Goal: Information Seeking & Learning: Learn about a topic

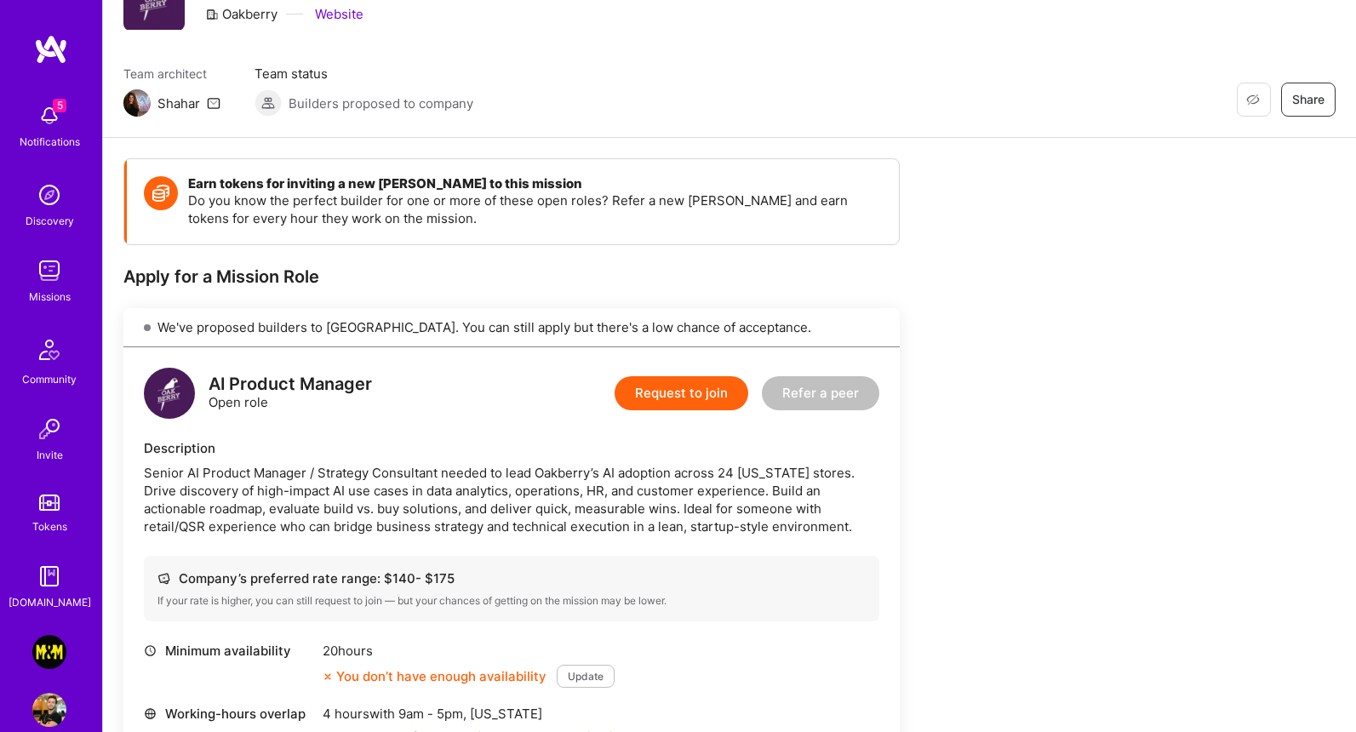
scroll to position [134, 0]
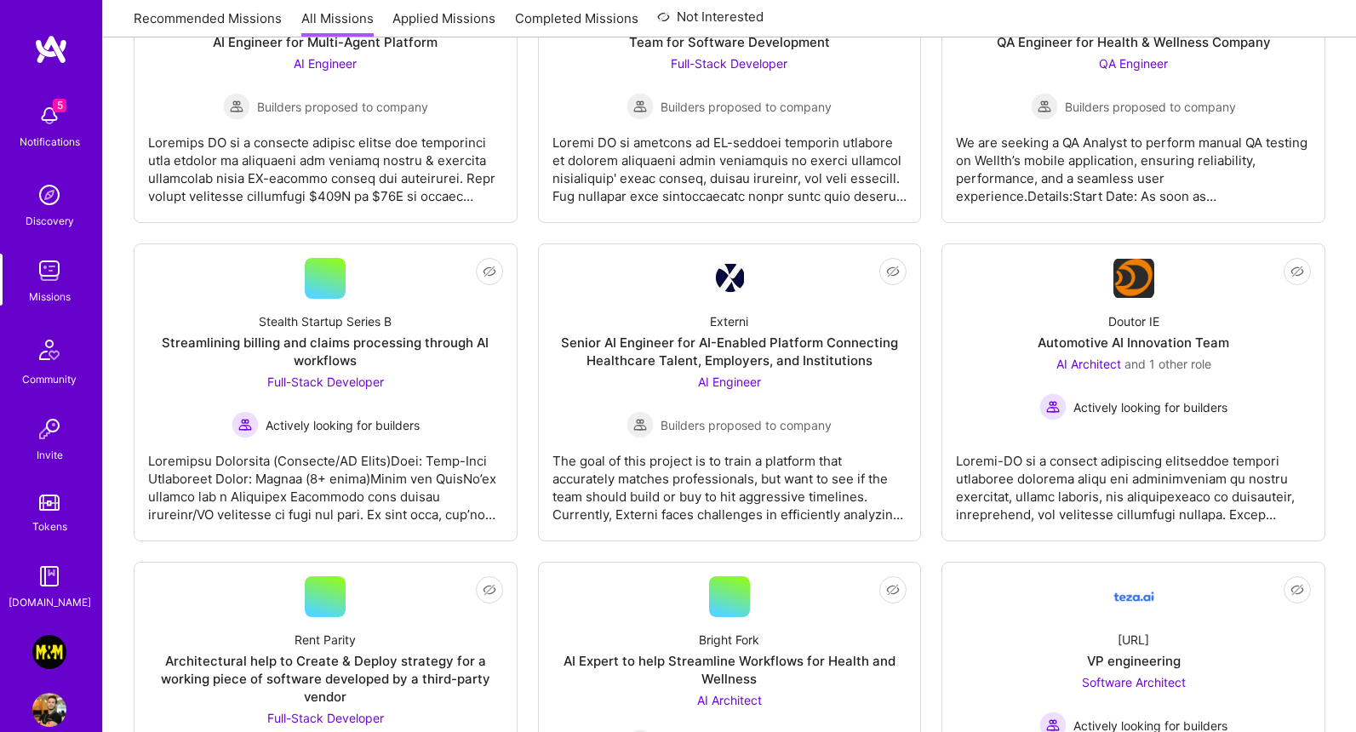
scroll to position [1350, 0]
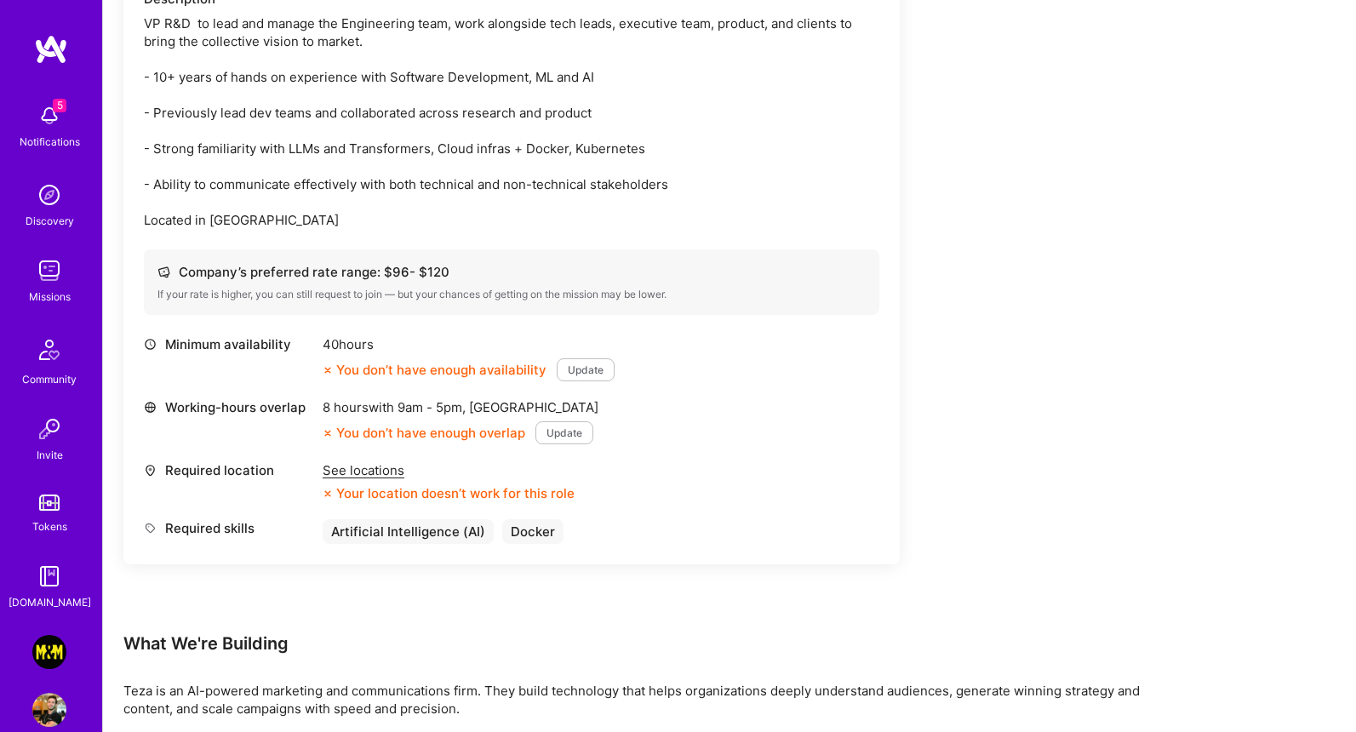
scroll to position [547, 0]
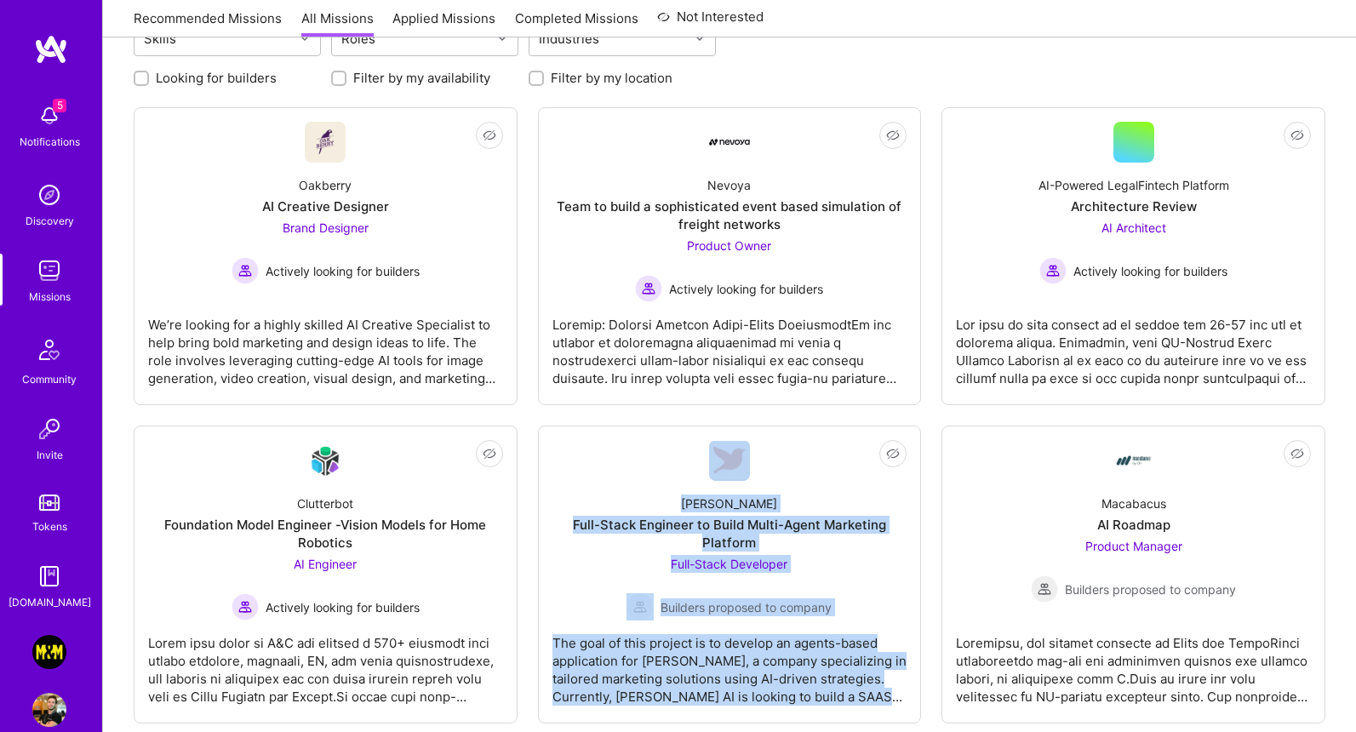
scroll to position [68, 0]
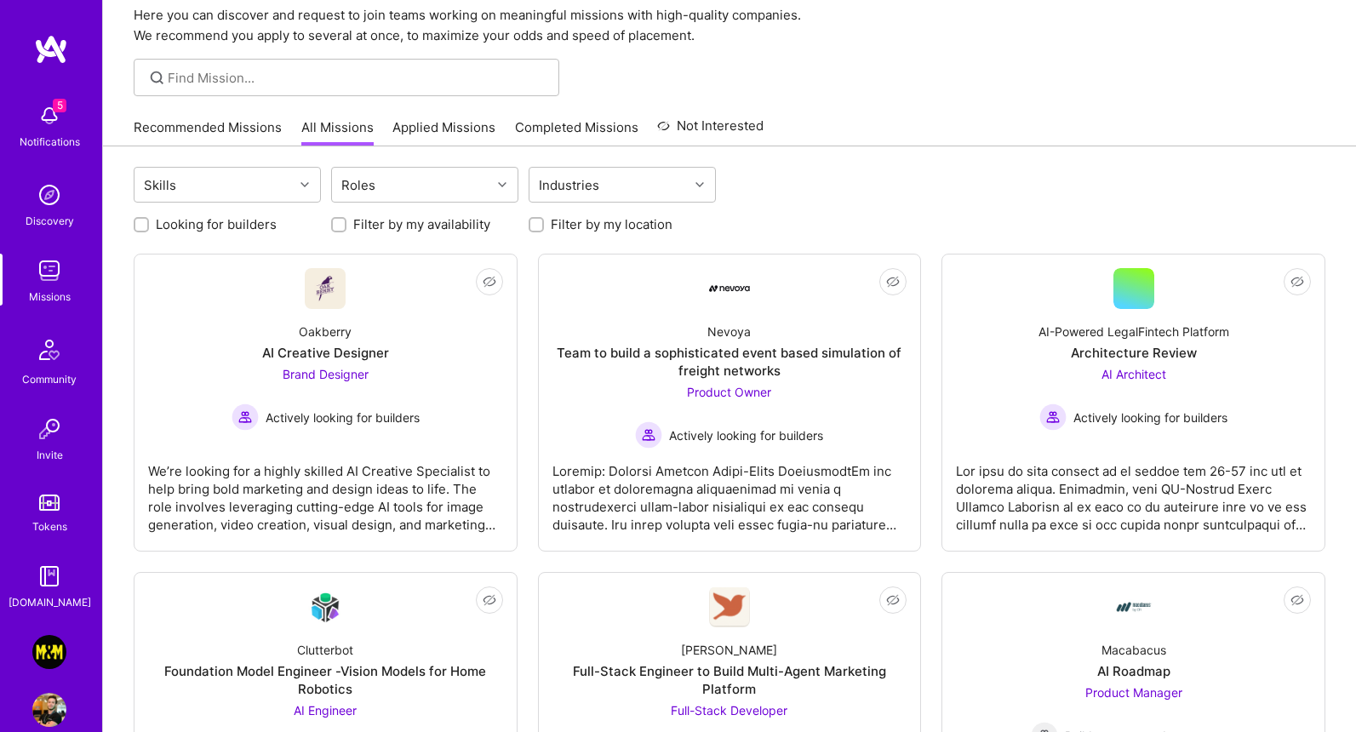
click at [193, 226] on label "Looking for builders" at bounding box center [216, 224] width 121 height 18
click at [149, 226] on input "Looking for builders" at bounding box center [143, 226] width 12 height 12
checkbox input "true"
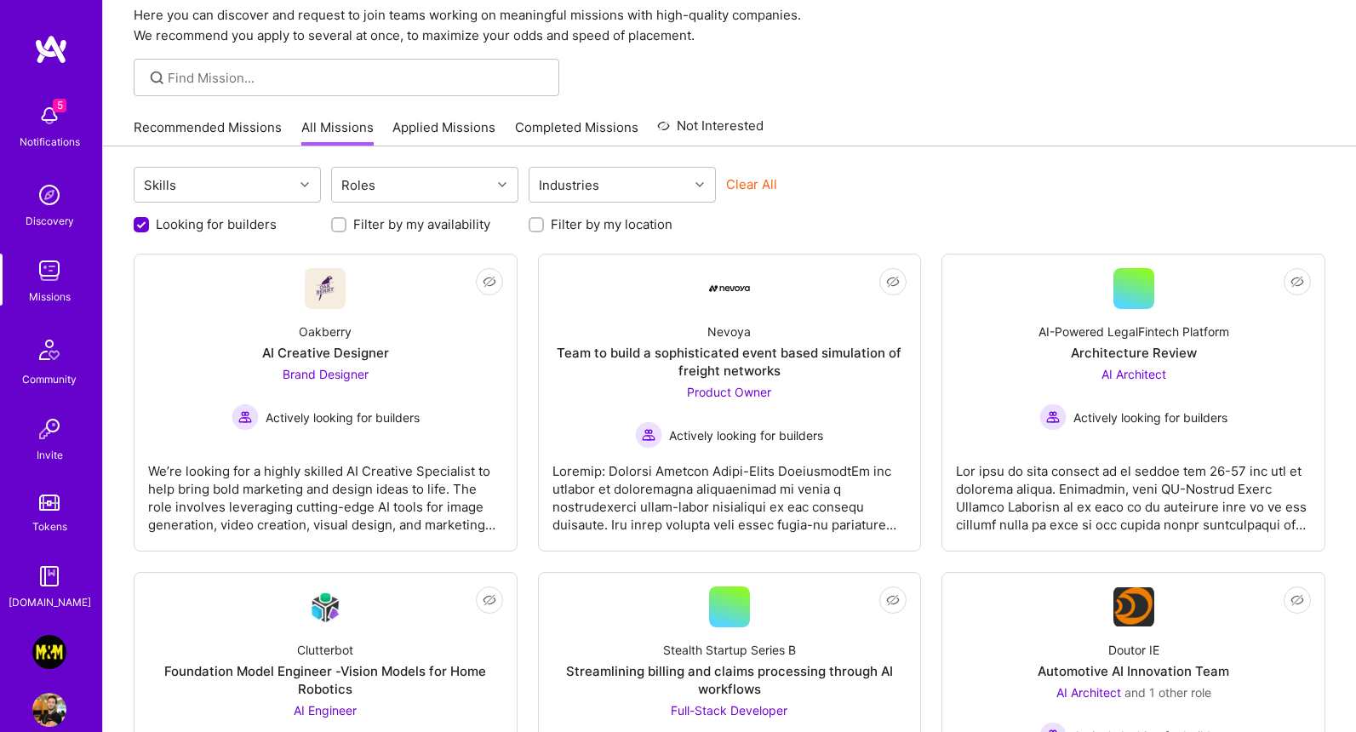
click at [413, 228] on label "Filter by my availability" at bounding box center [421, 224] width 137 height 18
click at [347, 228] on input "Filter by my availability" at bounding box center [341, 226] width 12 height 12
checkbox input "true"
click at [555, 223] on label "Filter by my location" at bounding box center [612, 224] width 122 height 18
click at [544, 223] on input "Filter by my location" at bounding box center [538, 226] width 12 height 12
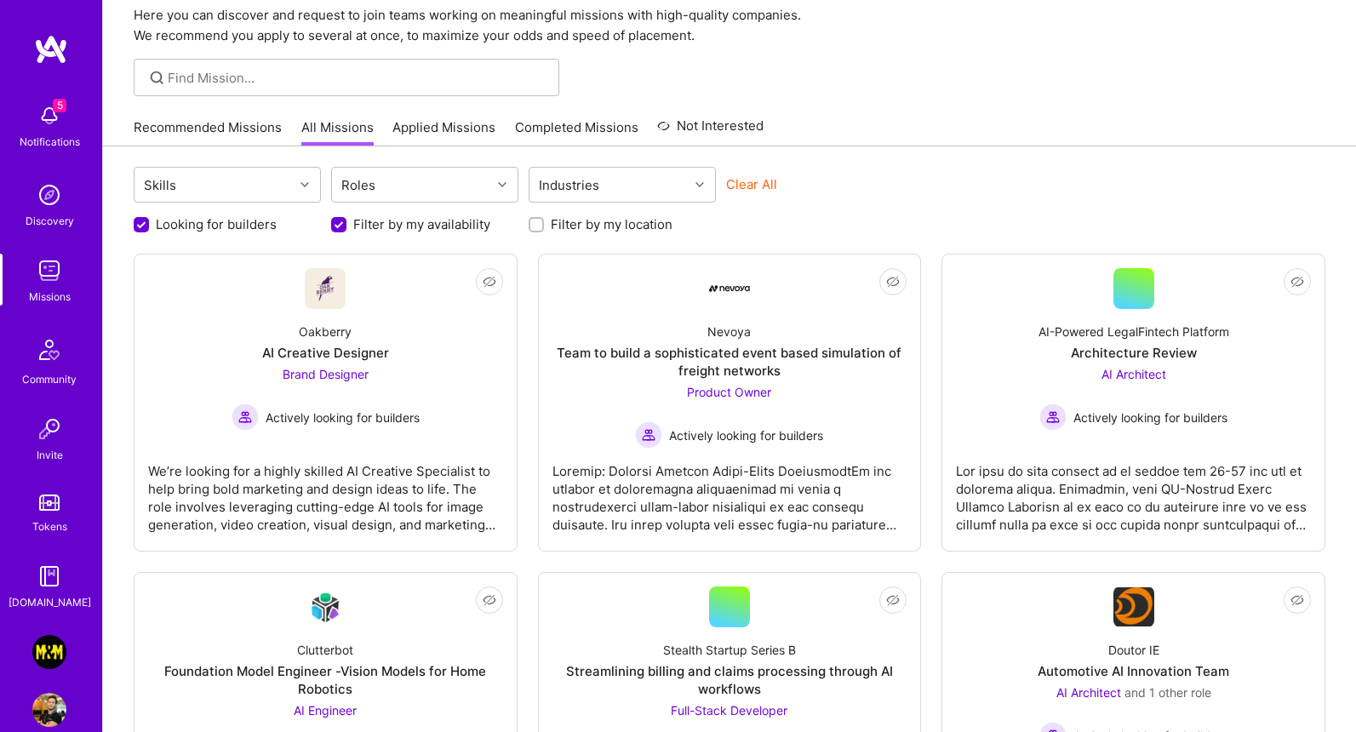
checkbox input "true"
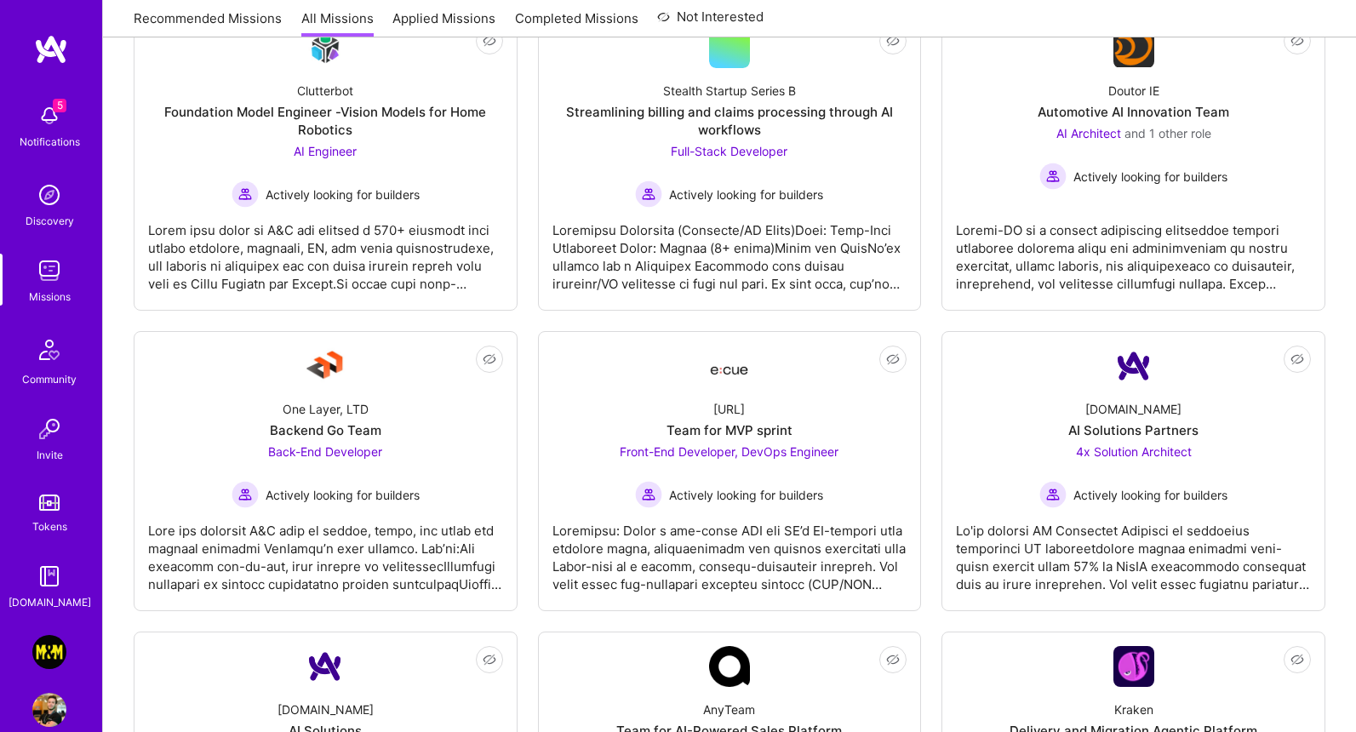
scroll to position [835, 0]
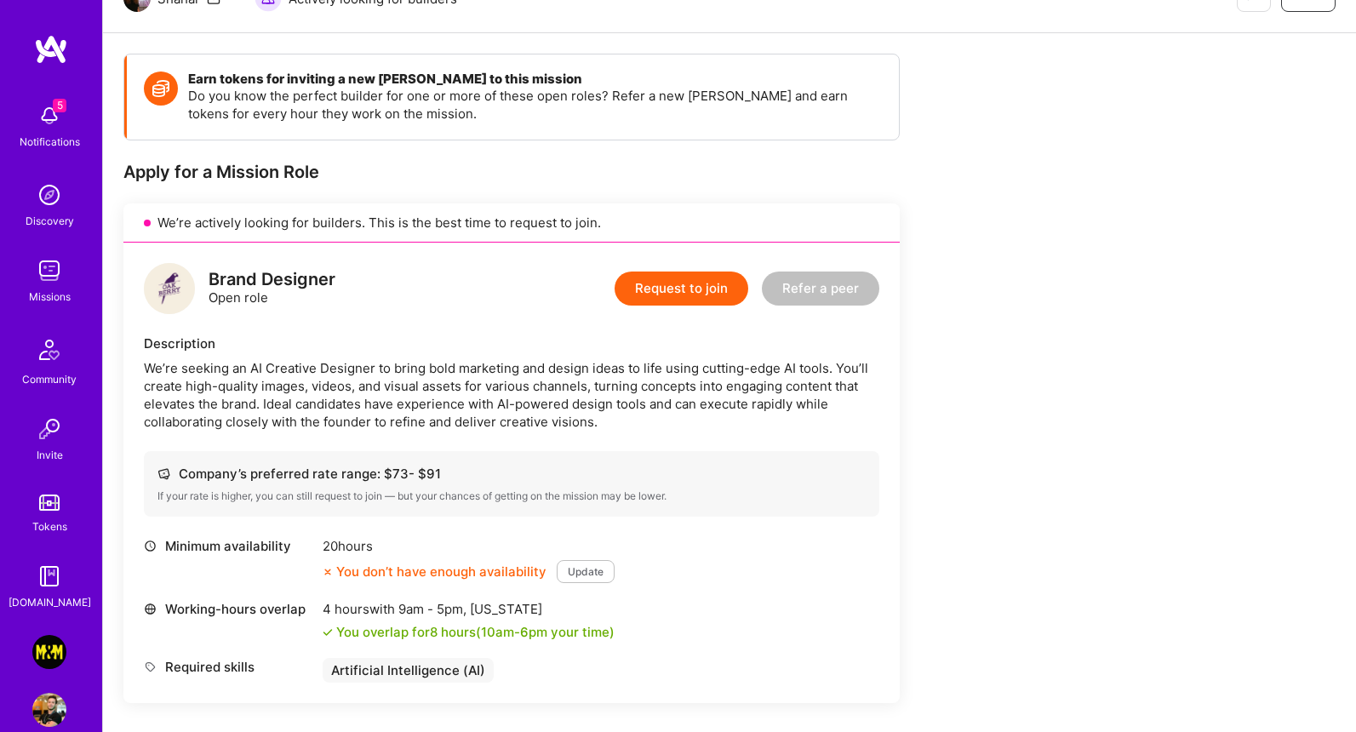
scroll to position [257, 0]
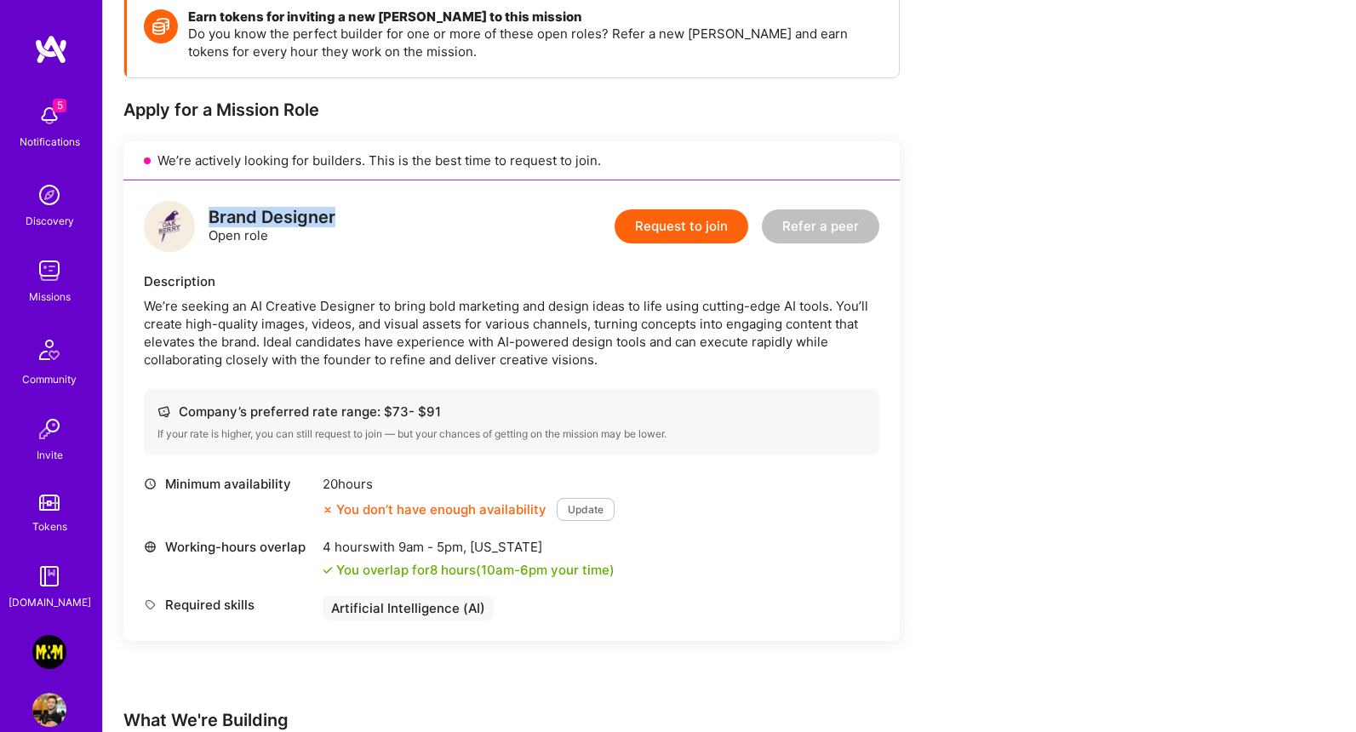
drag, startPoint x: 238, startPoint y: 223, endPoint x: 389, endPoint y: 215, distance: 151.8
click at [389, 215] on div "Brand Designer Open role Request to join Refer a peer" at bounding box center [512, 226] width 736 height 51
drag, startPoint x: 398, startPoint y: 414, endPoint x: 444, endPoint y: 407, distance: 47.3
click at [447, 416] on div "Company’s preferred rate range: $ 73 - $ 91" at bounding box center [512, 412] width 708 height 18
drag, startPoint x: 358, startPoint y: 605, endPoint x: 546, endPoint y: 599, distance: 188.3
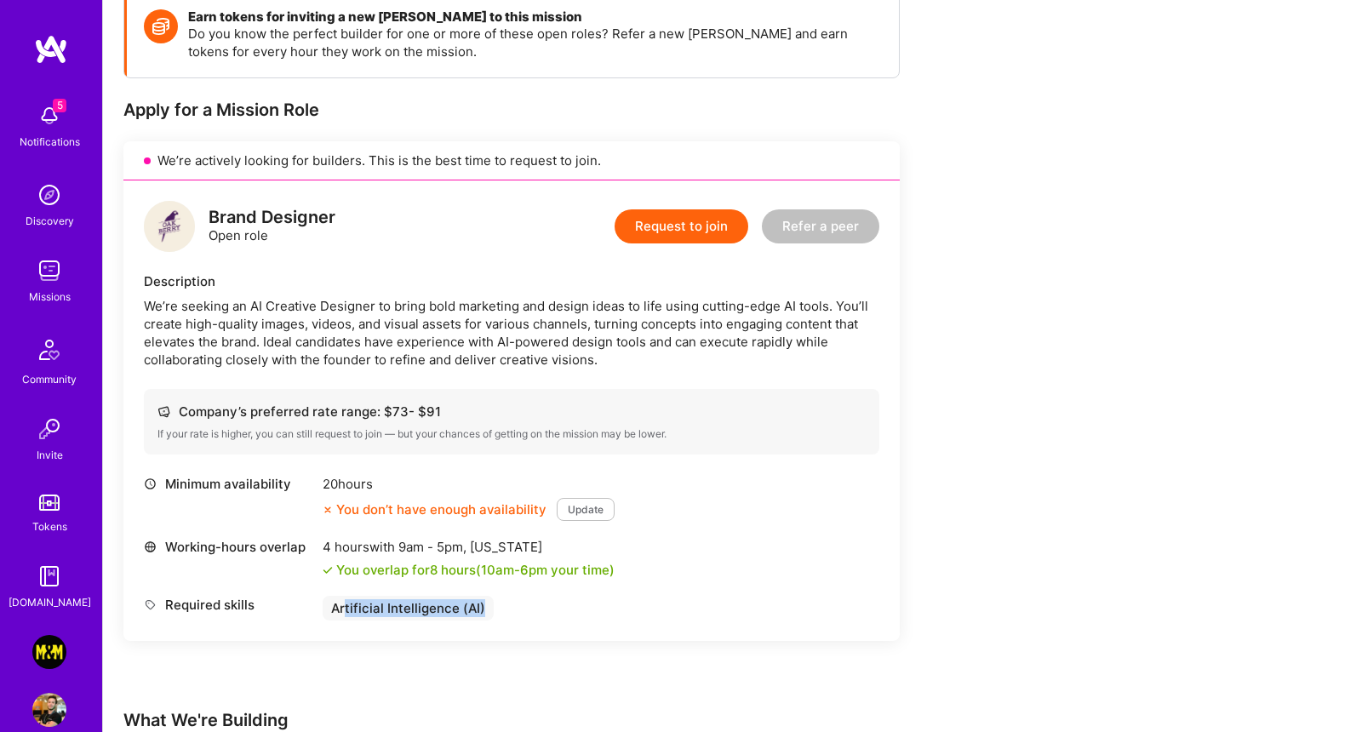
click at [546, 599] on div "Required skills Artificial Intelligence (AI)" at bounding box center [512, 608] width 736 height 25
drag, startPoint x: 267, startPoint y: 311, endPoint x: 371, endPoint y: 311, distance: 104.7
click at [371, 311] on div "We’re seeking an AI Creative Designer to bring bold marketing and design ideas …" at bounding box center [512, 333] width 736 height 72
drag, startPoint x: 246, startPoint y: 309, endPoint x: 263, endPoint y: 308, distance: 17.1
click at [263, 308] on div "We’re seeking an AI Creative Designer to bring bold marketing and design ideas …" at bounding box center [512, 333] width 736 height 72
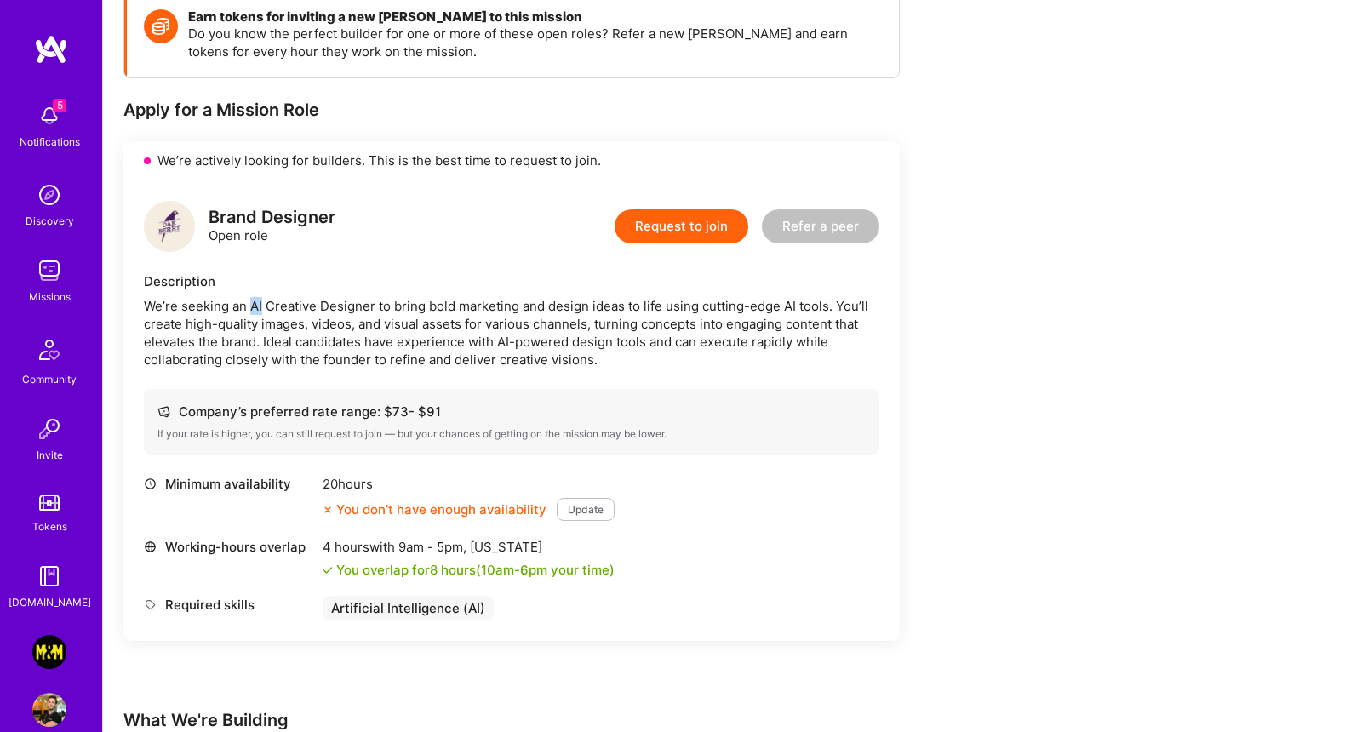
drag, startPoint x: 248, startPoint y: 308, endPoint x: 261, endPoint y: 310, distance: 12.9
click at [261, 310] on div "We’re seeking an AI Creative Designer to bring bold marketing and design ideas …" at bounding box center [512, 333] width 736 height 72
drag, startPoint x: 268, startPoint y: 307, endPoint x: 351, endPoint y: 307, distance: 82.6
click at [346, 307] on div "We’re seeking an AI Creative Designer to bring bold marketing and design ideas …" at bounding box center [512, 333] width 736 height 72
click at [369, 307] on div "We’re seeking an AI Creative Designer to bring bold marketing and design ideas …" at bounding box center [512, 333] width 736 height 72
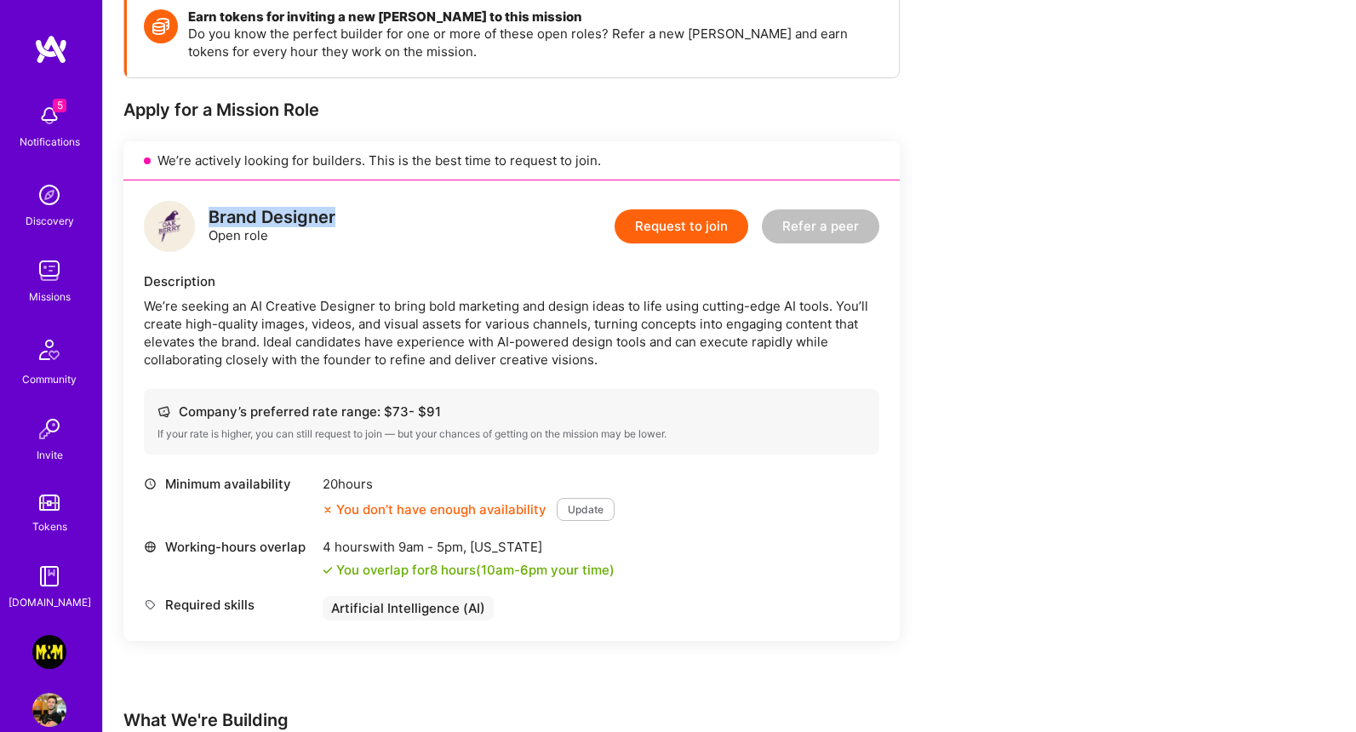
drag, startPoint x: 212, startPoint y: 217, endPoint x: 350, endPoint y: 210, distance: 138.1
click at [350, 210] on div "Brand Designer Open role Request to join Refer a peer" at bounding box center [512, 226] width 736 height 51
drag, startPoint x: 340, startPoint y: 477, endPoint x: 404, endPoint y: 487, distance: 65.5
click at [406, 487] on div "Minimum availability 20 hours You don’t have enough availability Update" at bounding box center [512, 498] width 736 height 46
drag, startPoint x: 396, startPoint y: 411, endPoint x: 421, endPoint y: 415, distance: 24.9
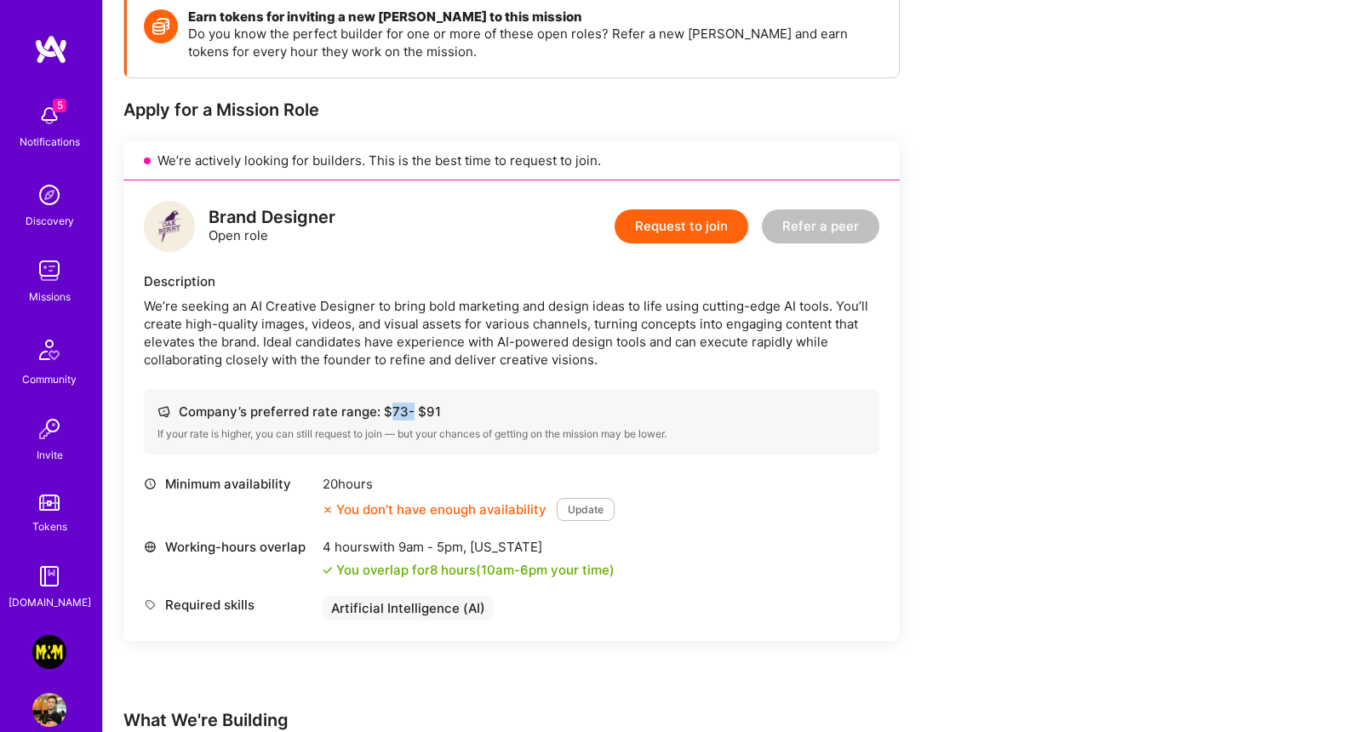
click at [414, 414] on div "Company’s preferred rate range: $ 73 - $ 91" at bounding box center [512, 412] width 708 height 18
drag, startPoint x: 423, startPoint y: 409, endPoint x: 453, endPoint y: 413, distance: 30.1
click at [453, 413] on div "Company’s preferred rate range: $ 73 - $ 91" at bounding box center [512, 412] width 708 height 18
click at [398, 422] on div "Company’s preferred rate range: $ 73 - $ 91 If your rate is higher, you can sti…" at bounding box center [512, 422] width 736 height 66
drag, startPoint x: 385, startPoint y: 408, endPoint x: 480, endPoint y: 416, distance: 95.7
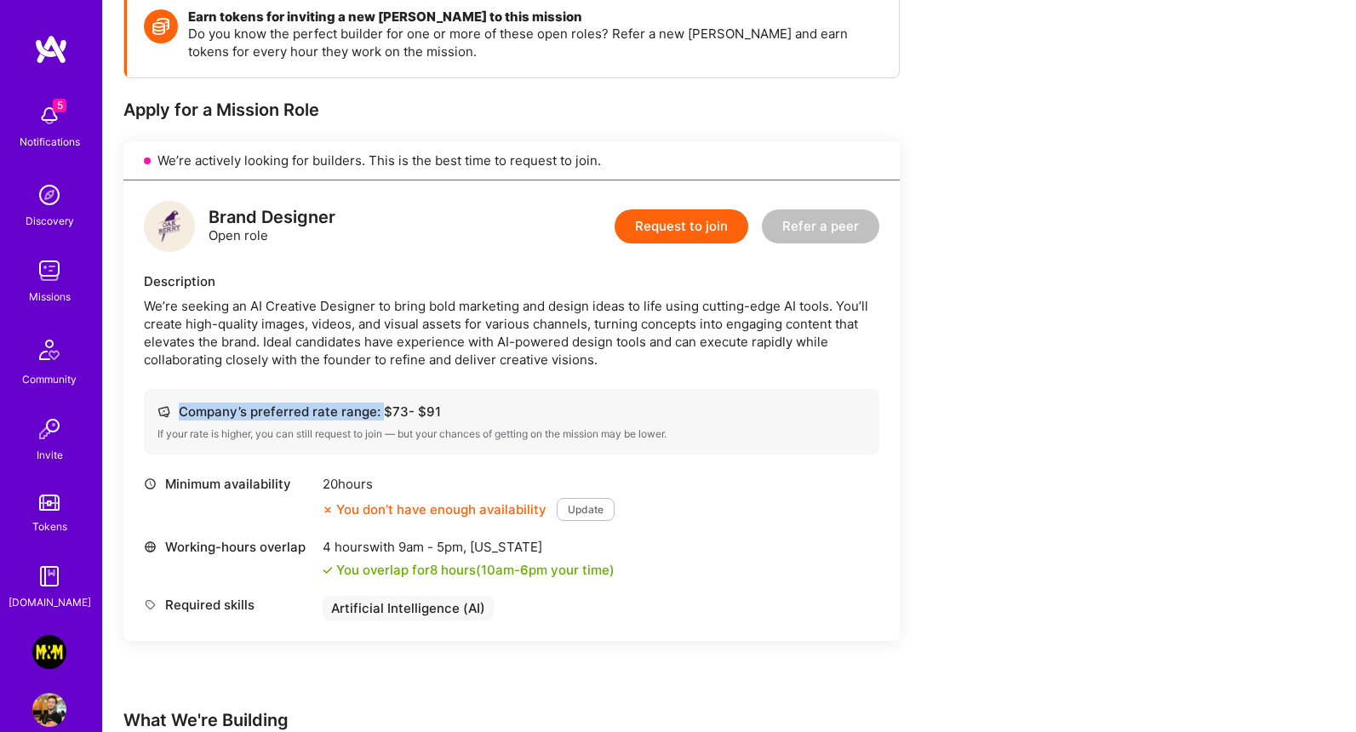
click at [480, 416] on div "Company’s preferred rate range: $ 73 - $ 91" at bounding box center [512, 412] width 708 height 18
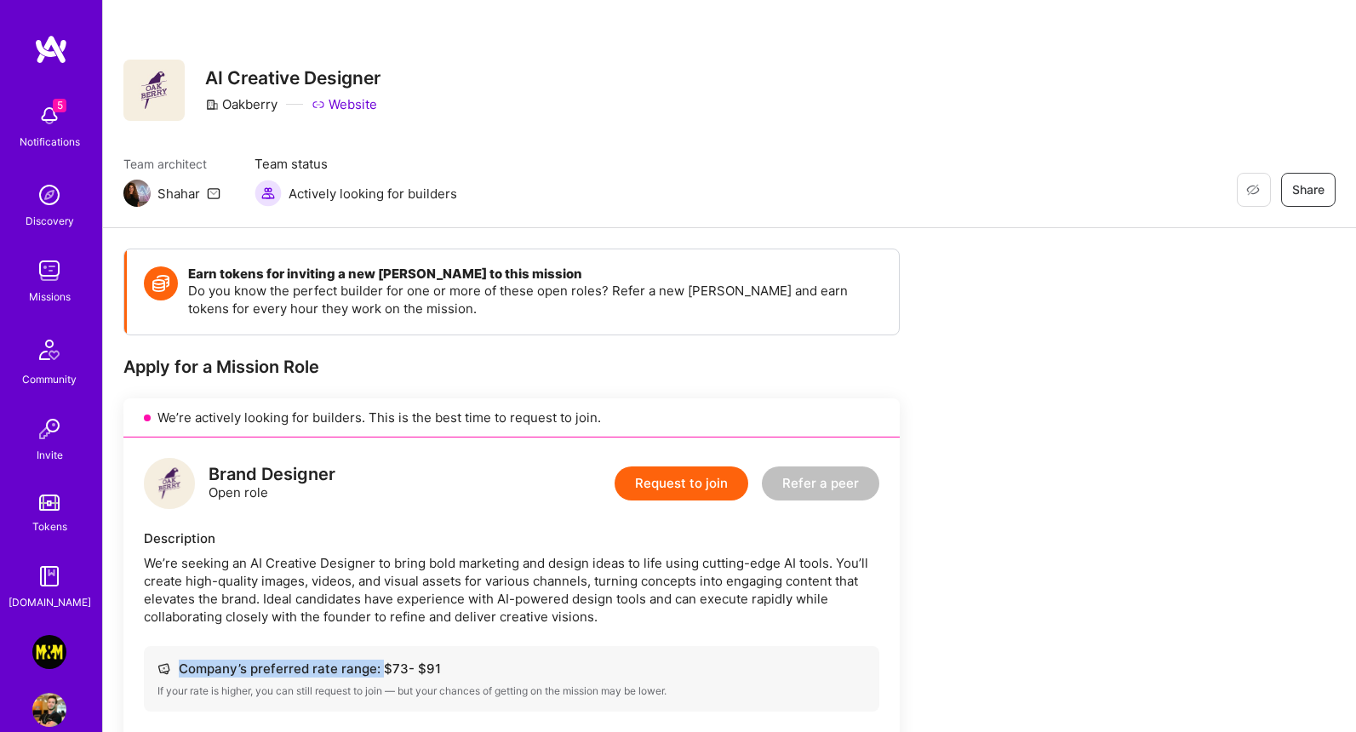
scroll to position [289, 0]
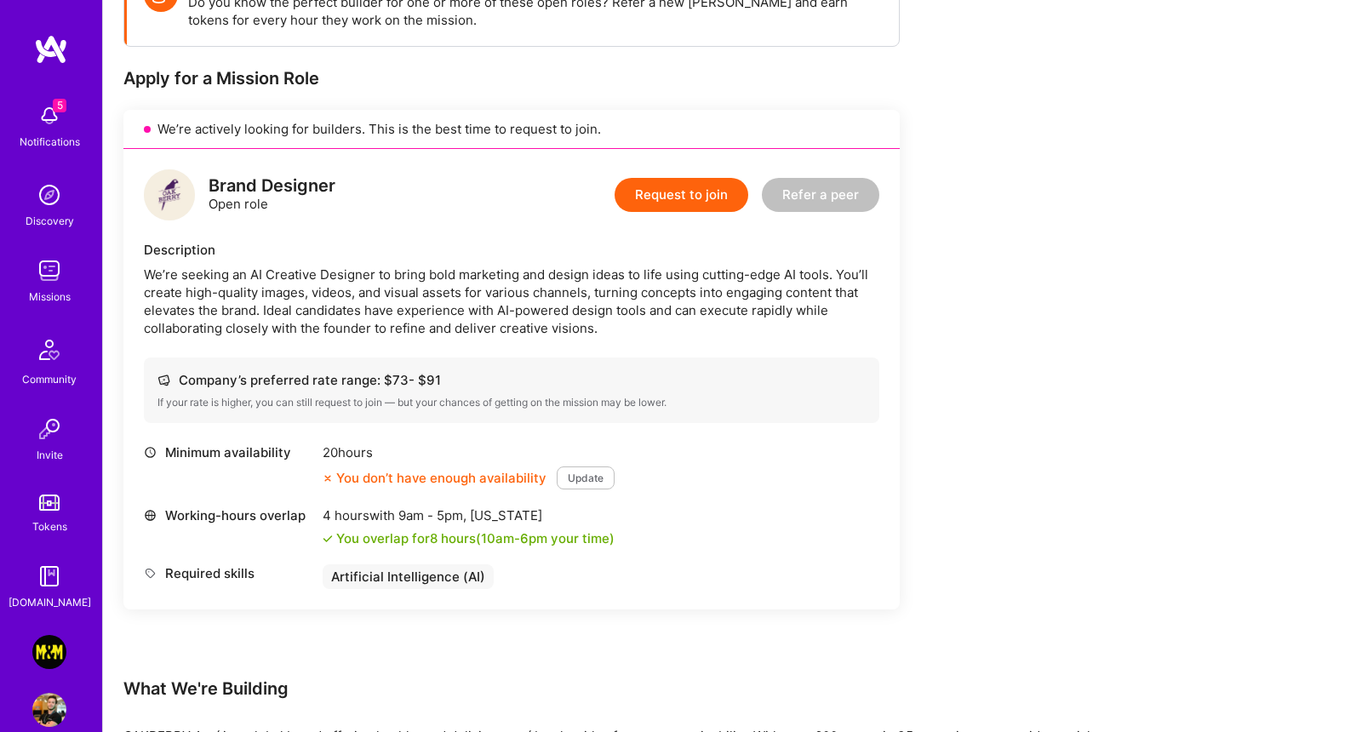
click at [998, 214] on div "Earn tokens for inviting a new A.Teamer to this mission Do you know the perfect…" at bounding box center [634, 511] width 1022 height 1103
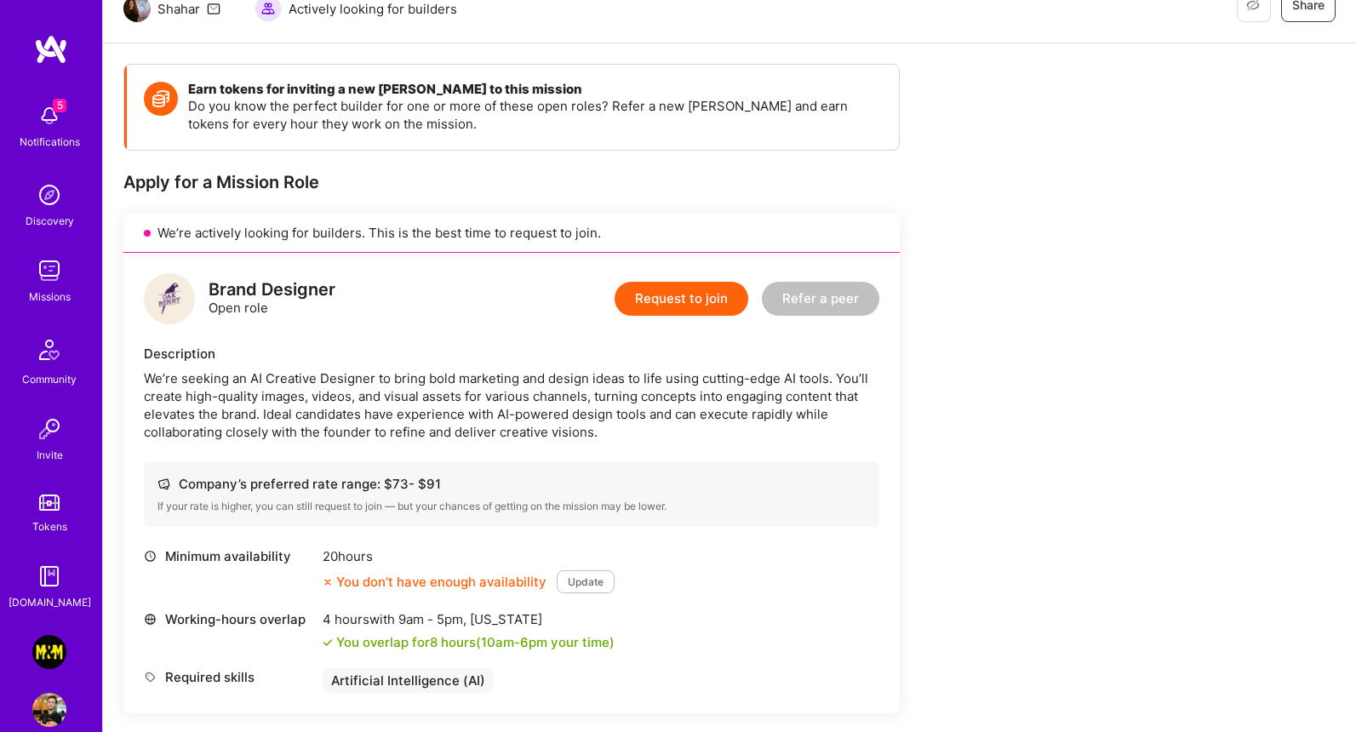
scroll to position [185, 0]
drag, startPoint x: 381, startPoint y: 485, endPoint x: 432, endPoint y: 487, distance: 50.3
click at [432, 487] on div "Company’s preferred rate range: $ 73 - $ 91" at bounding box center [512, 484] width 708 height 18
click at [432, 491] on div "Company’s preferred rate range: $ 73 - $ 91" at bounding box center [512, 484] width 708 height 18
drag, startPoint x: 421, startPoint y: 486, endPoint x: 438, endPoint y: 487, distance: 17.1
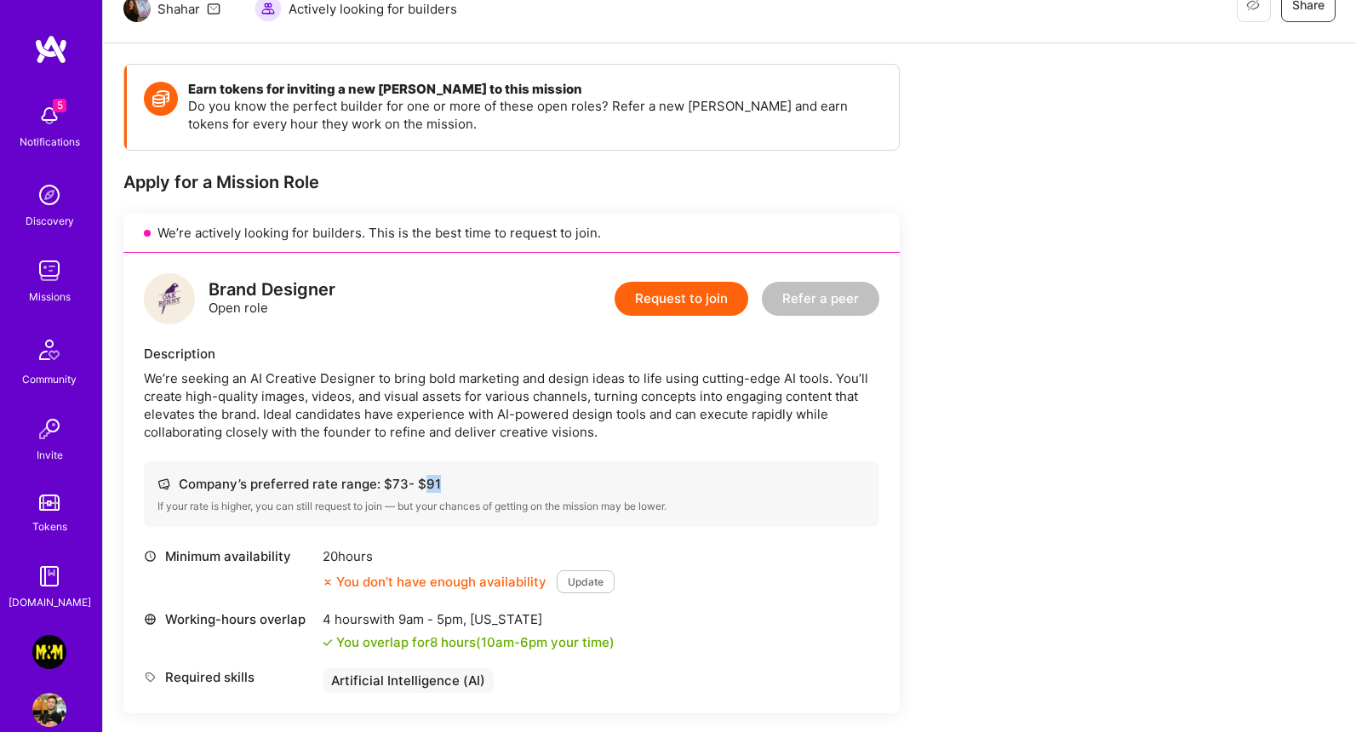
click at [438, 487] on div "Company’s preferred rate range: $ 73 - $ 91" at bounding box center [512, 484] width 708 height 18
copy div "91"
click at [501, 499] on div "Company’s preferred rate range: $ 73 - $ 91 If your rate is higher, you can sti…" at bounding box center [512, 494] width 736 height 66
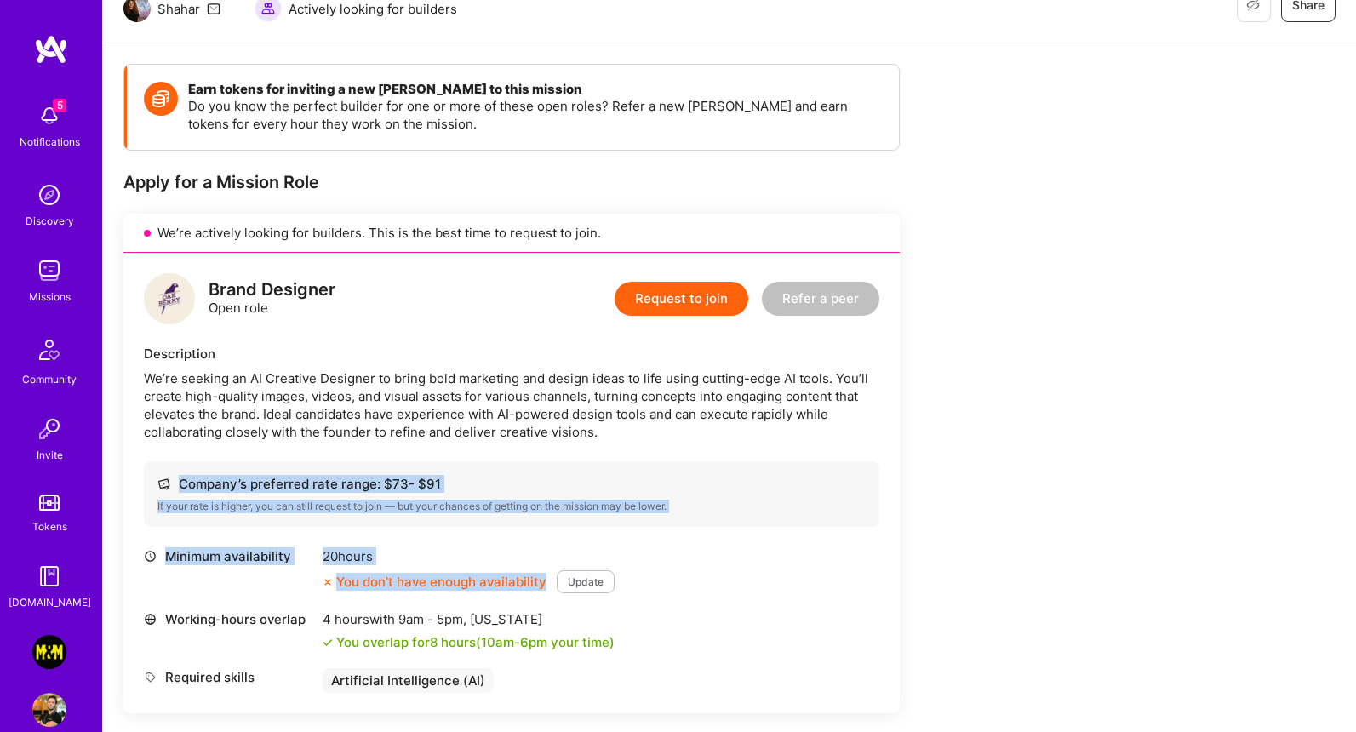
drag, startPoint x: 215, startPoint y: 488, endPoint x: 588, endPoint y: 571, distance: 382.2
click at [588, 571] on div "Brand Designer Open role Request to join Refer a peer Description We’re seeking…" at bounding box center [511, 483] width 777 height 461
copy div "Company’s preferred rate range: $ 73 - $ 91 If your rate is higher, you can sti…"
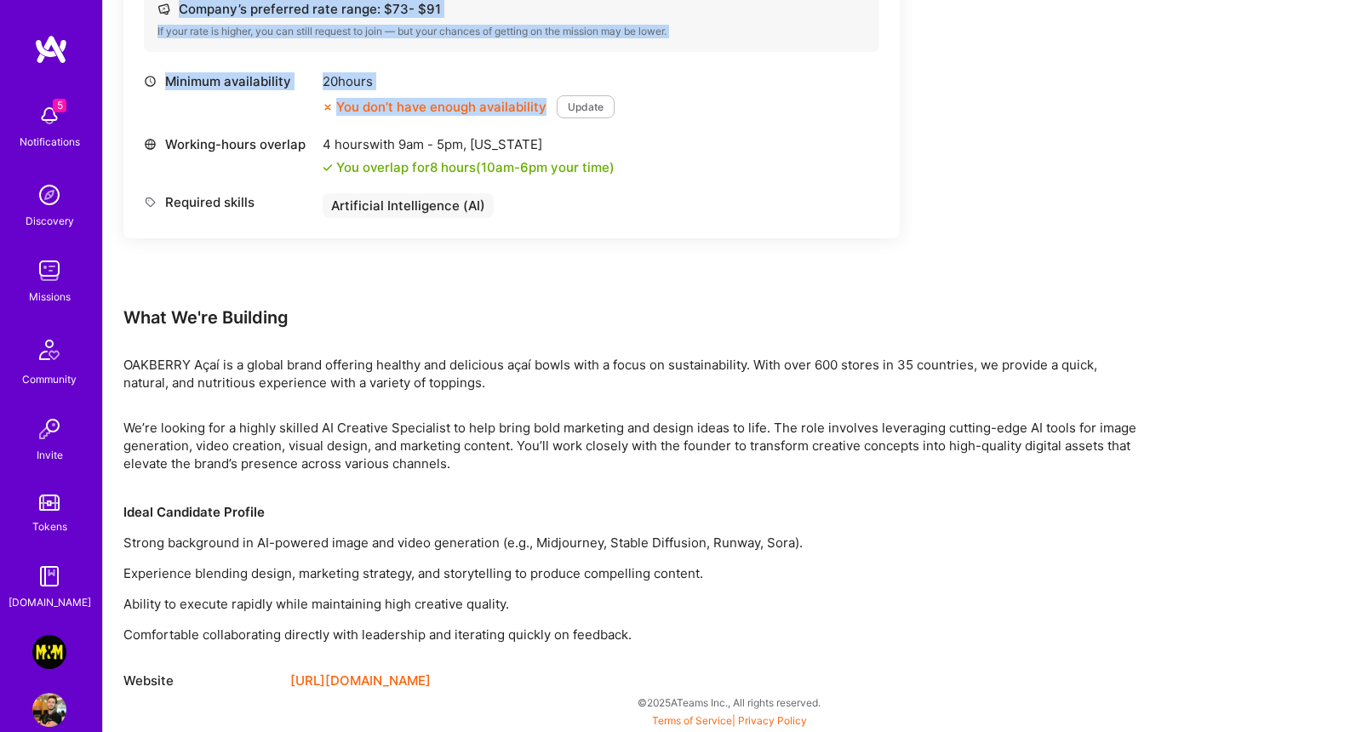
click at [41, 643] on img at bounding box center [49, 652] width 34 height 34
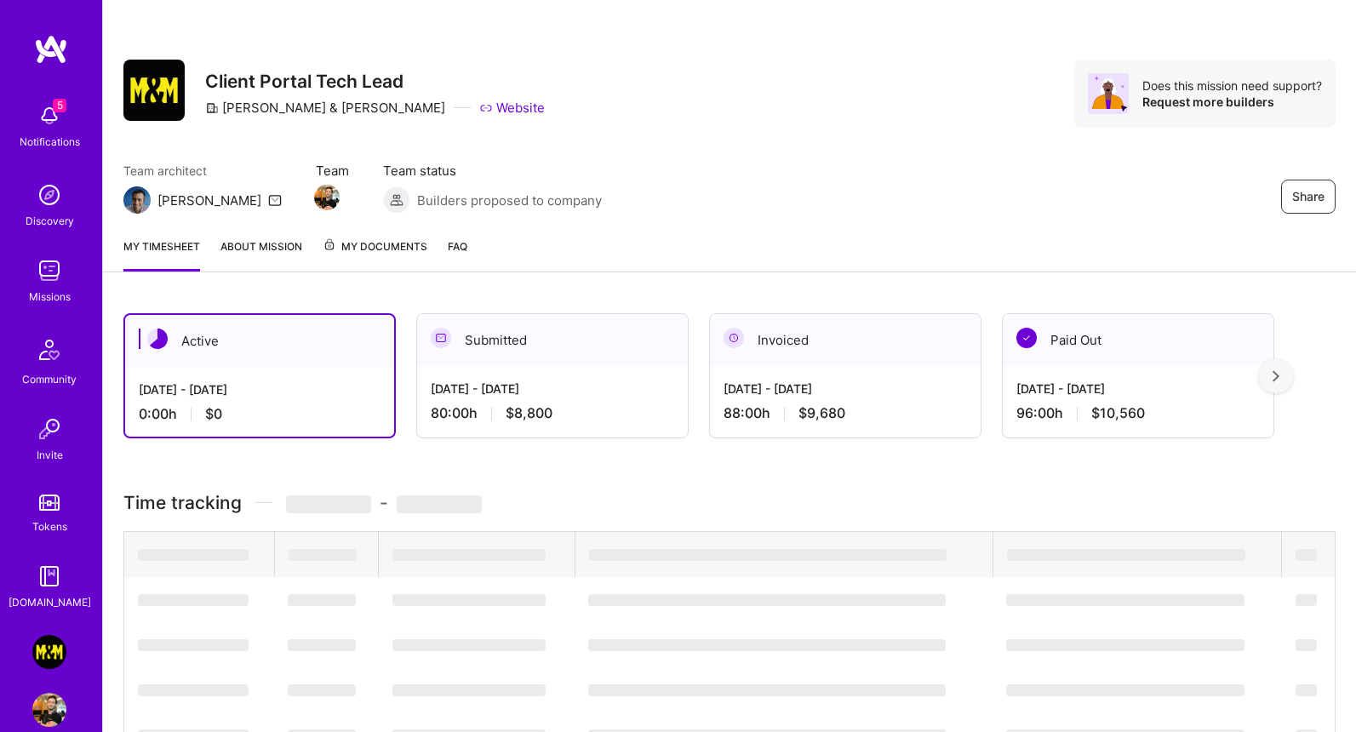
click at [540, 349] on div "Submitted" at bounding box center [552, 340] width 271 height 52
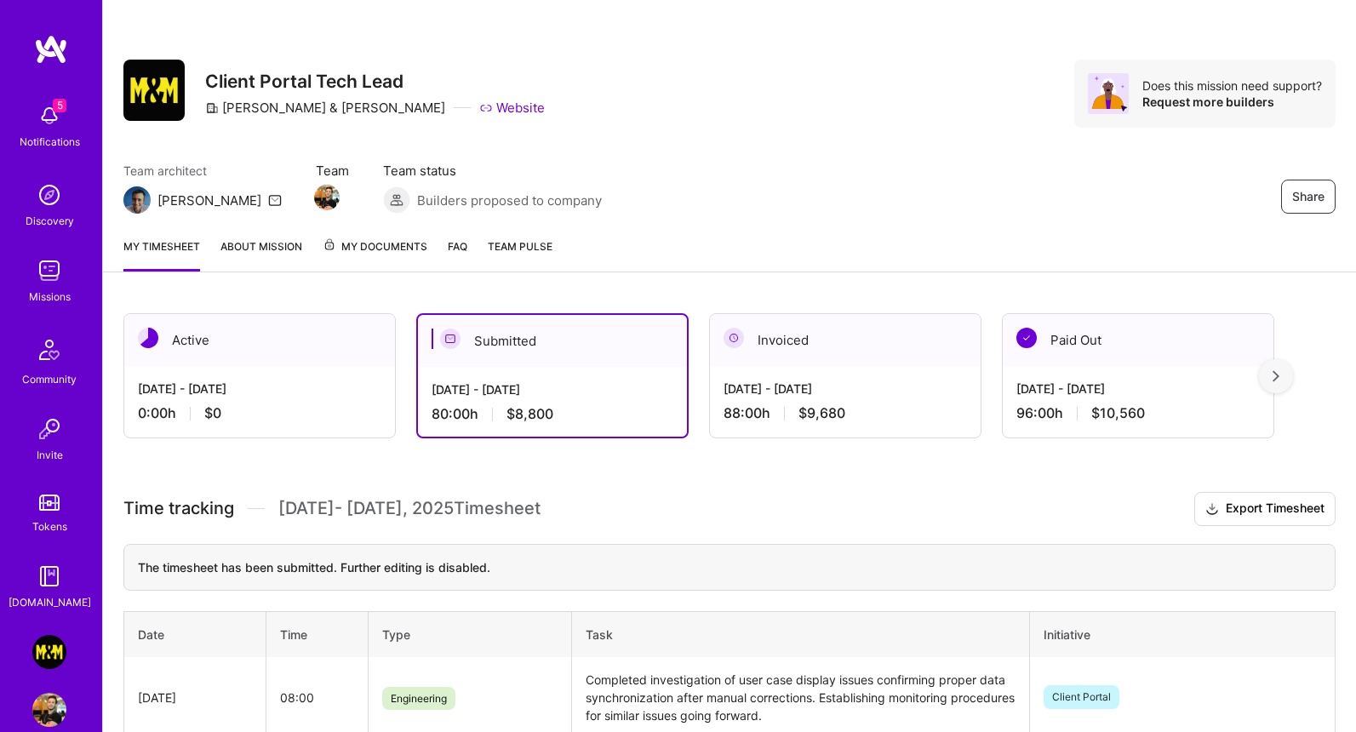
click at [961, 395] on div "Aug 1 - Aug 15, 2025" at bounding box center [846, 389] width 244 height 18
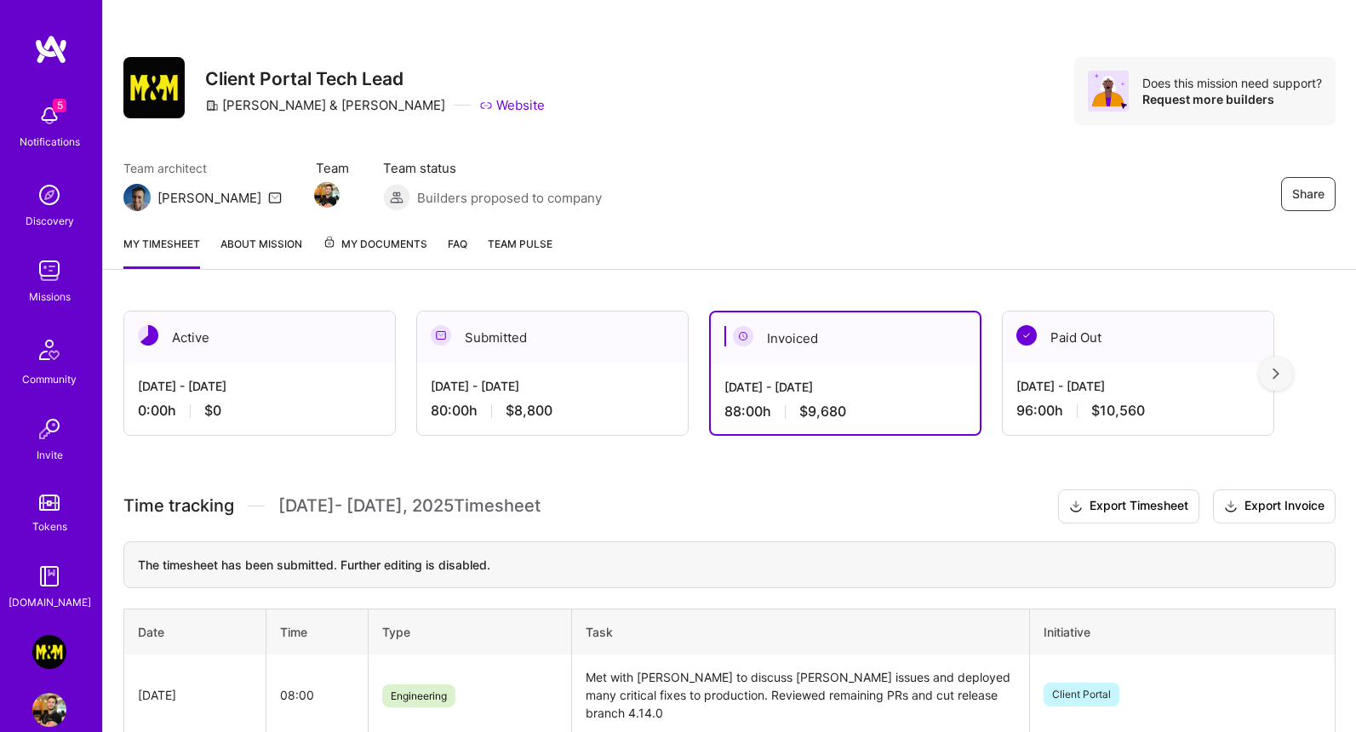
scroll to position [3, 0]
click at [1182, 375] on div "Jul 16 - Jul 31, 2025 96:00 h $10,560" at bounding box center [1138, 398] width 271 height 70
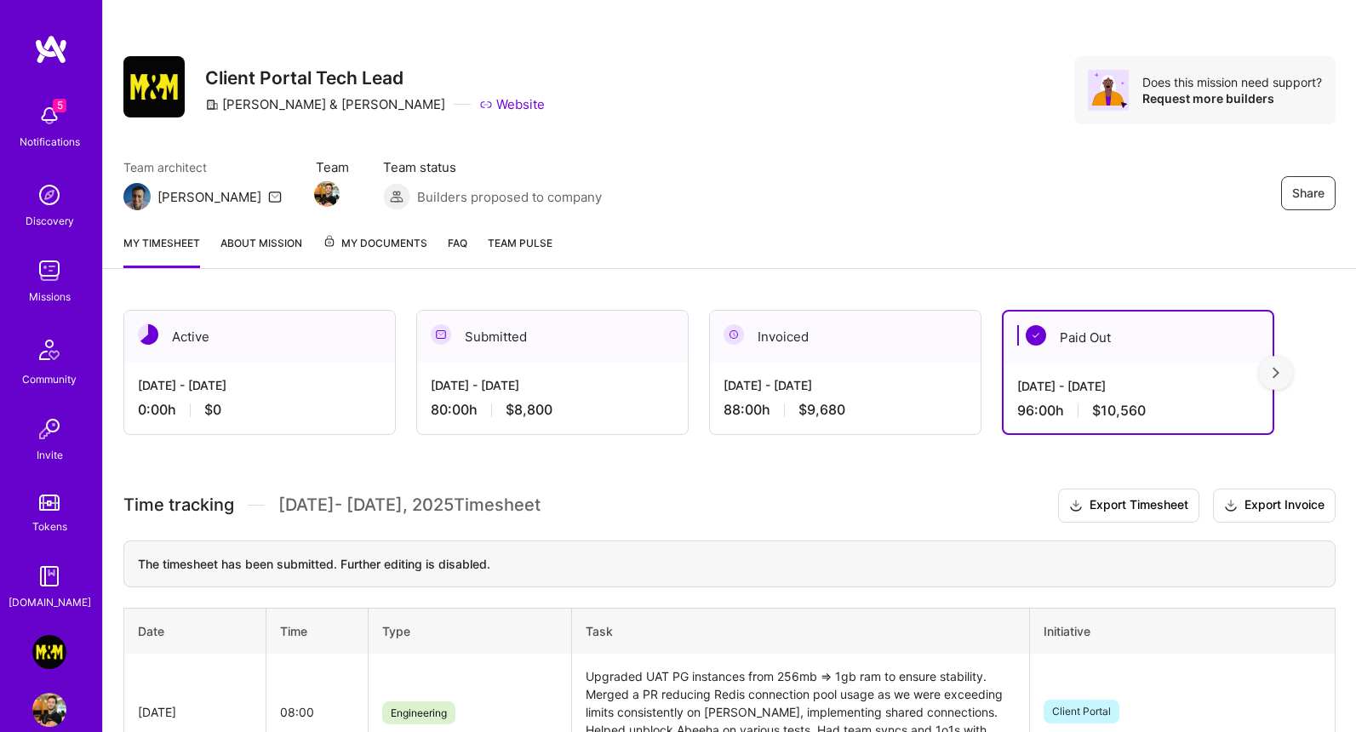
click at [1293, 378] on div at bounding box center [1276, 373] width 34 height 34
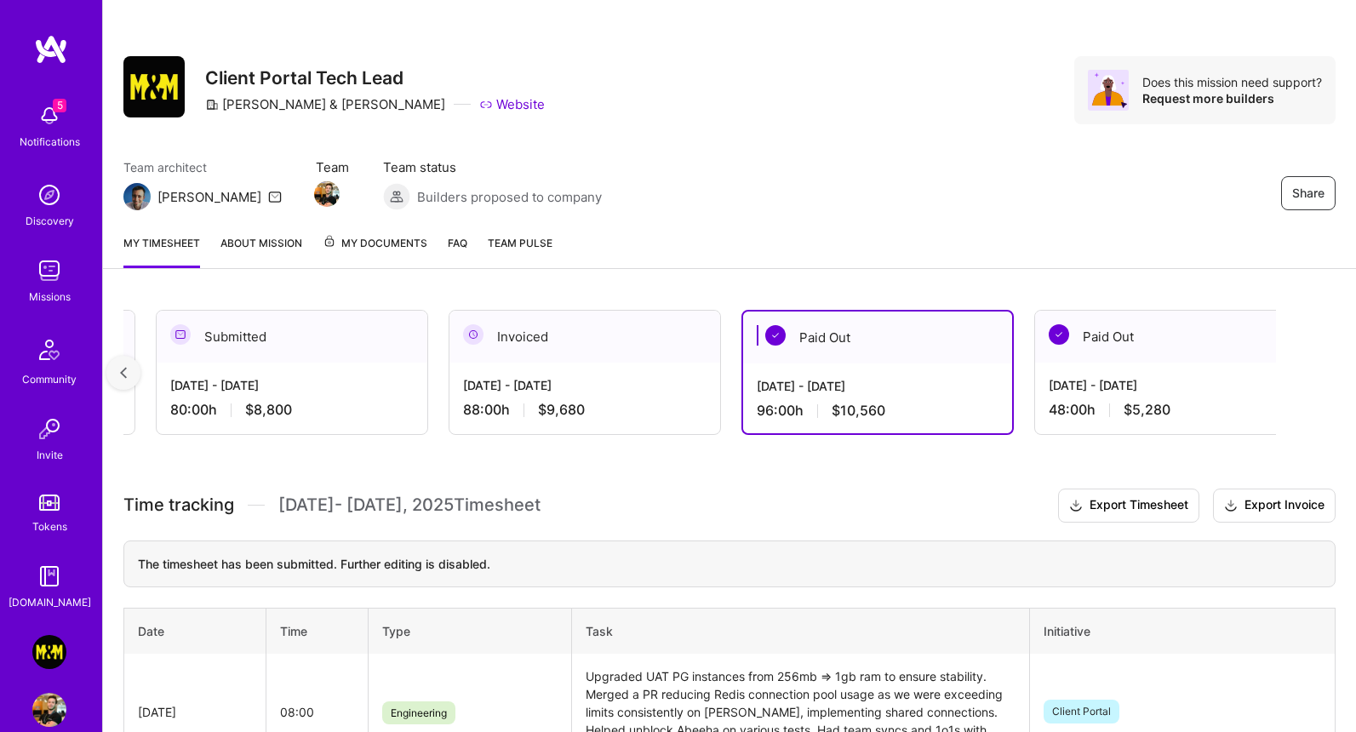
scroll to position [0, 280]
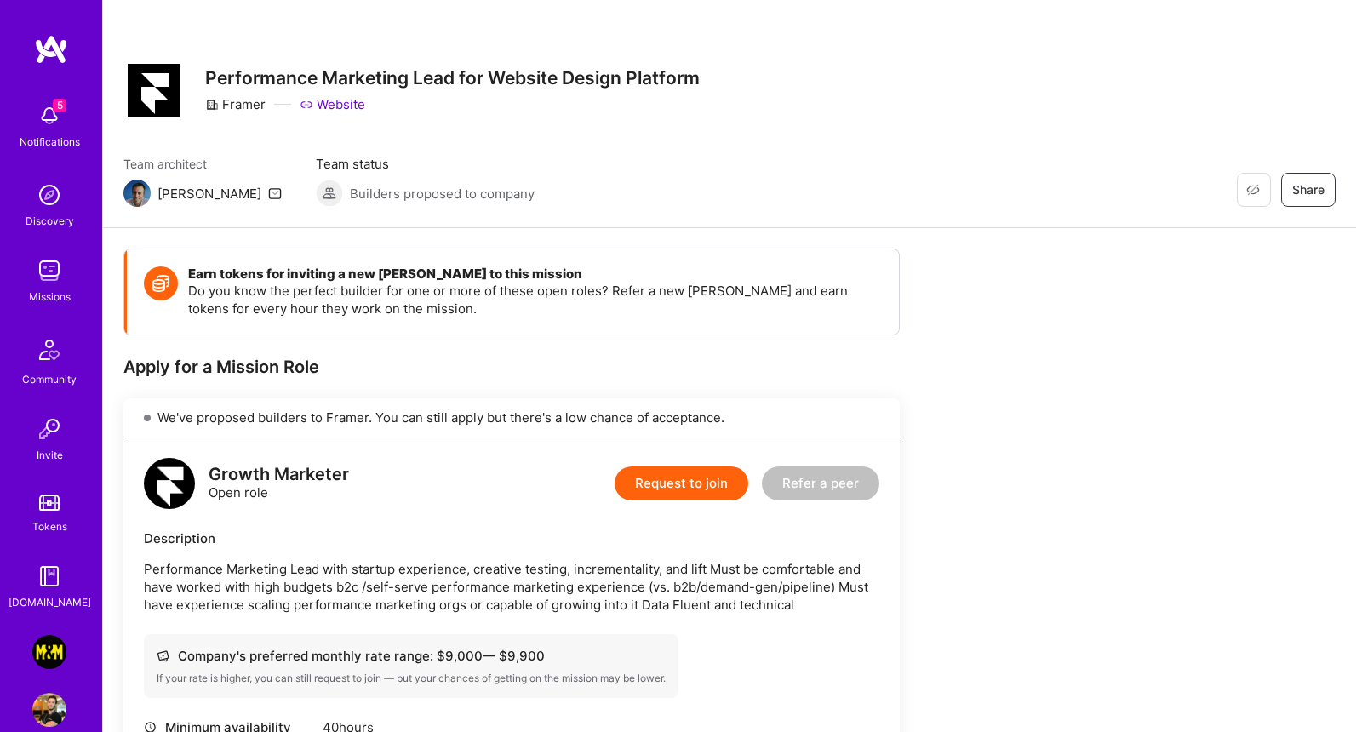
scroll to position [525, 0]
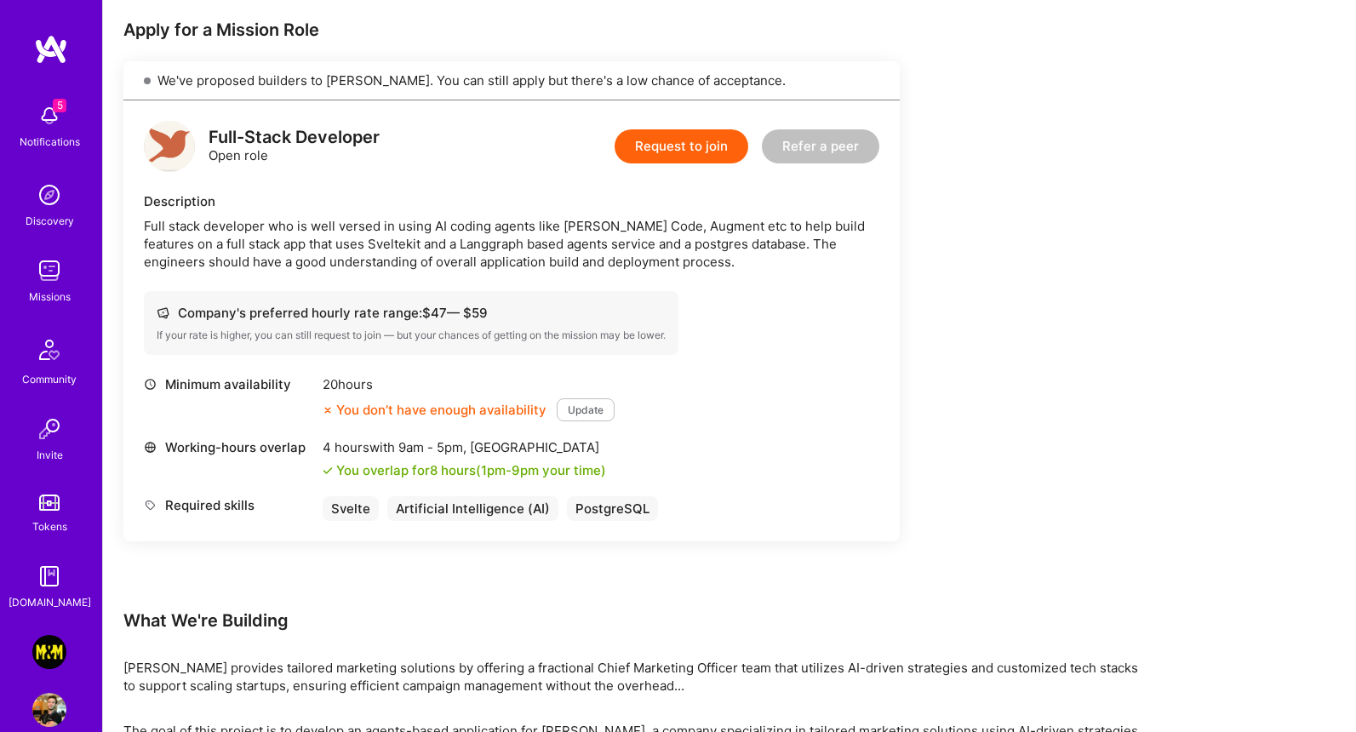
scroll to position [443, 0]
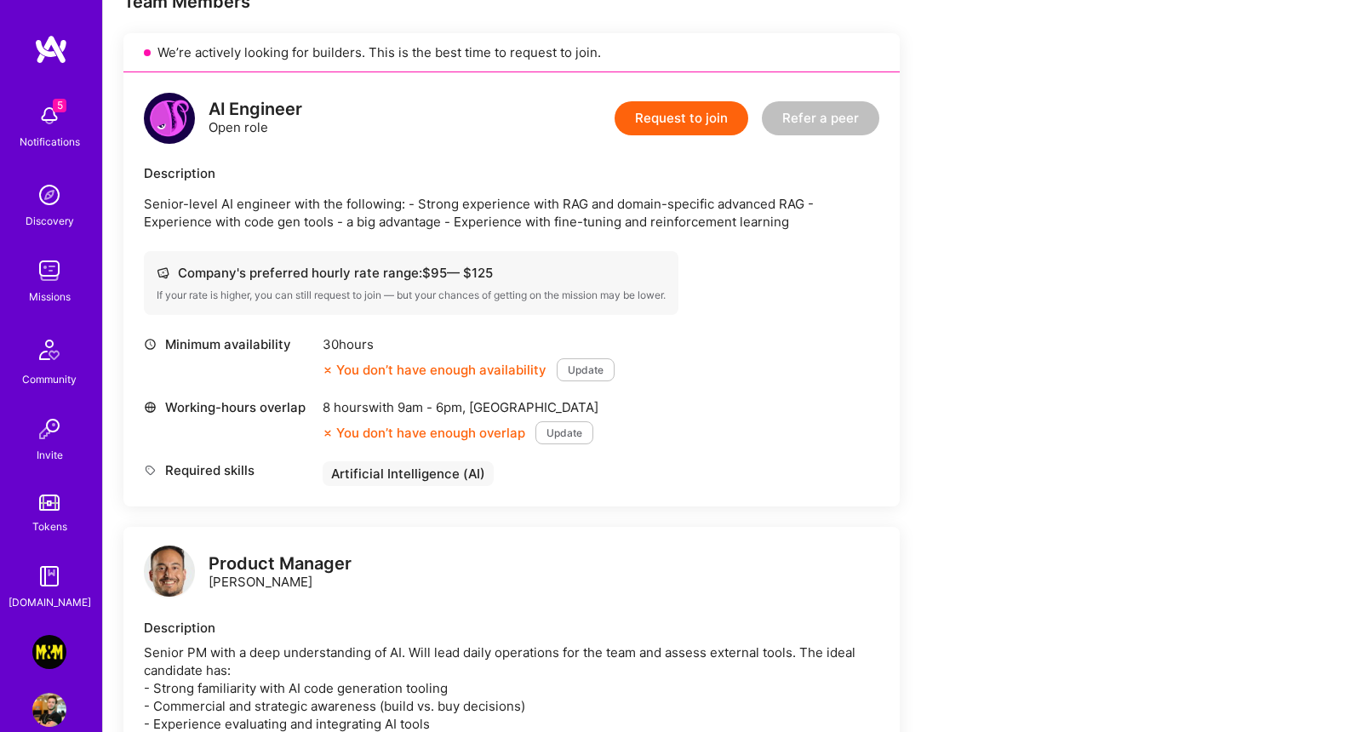
scroll to position [423, 0]
